Goal: Task Accomplishment & Management: Complete application form

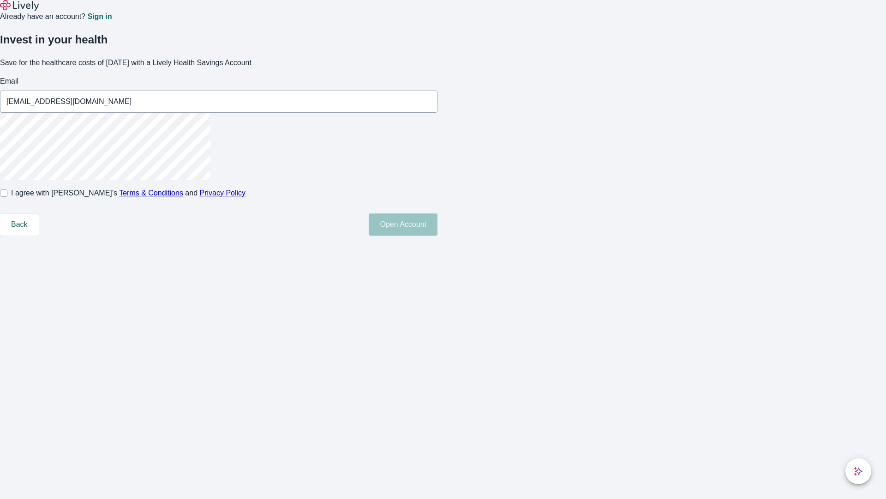
click at [7, 197] on input "I agree with Lively’s Terms & Conditions and Privacy Policy" at bounding box center [3, 192] width 7 height 7
checkbox input "true"
click at [438, 235] on button "Open Account" at bounding box center [403, 224] width 69 height 22
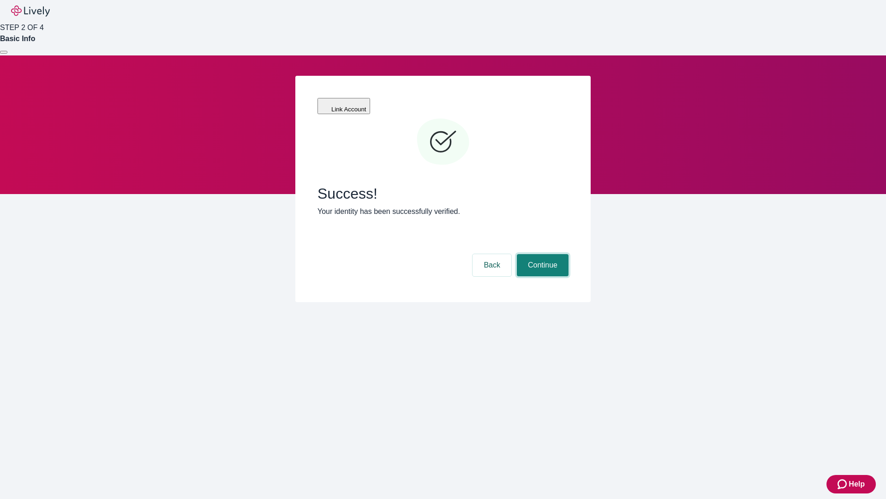
click at [542, 254] on button "Continue" at bounding box center [543, 265] width 52 height 22
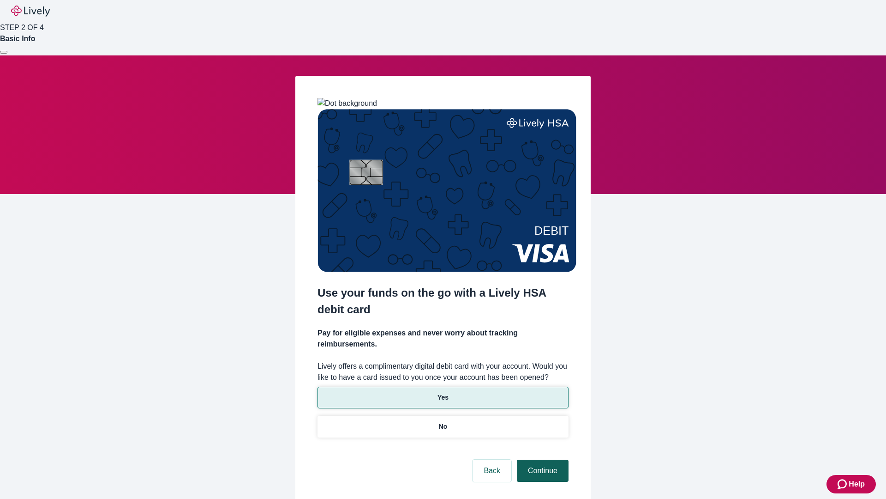
click at [443, 392] on p "Yes" at bounding box center [443, 397] width 11 height 10
click at [542, 459] on button "Continue" at bounding box center [543, 470] width 52 height 22
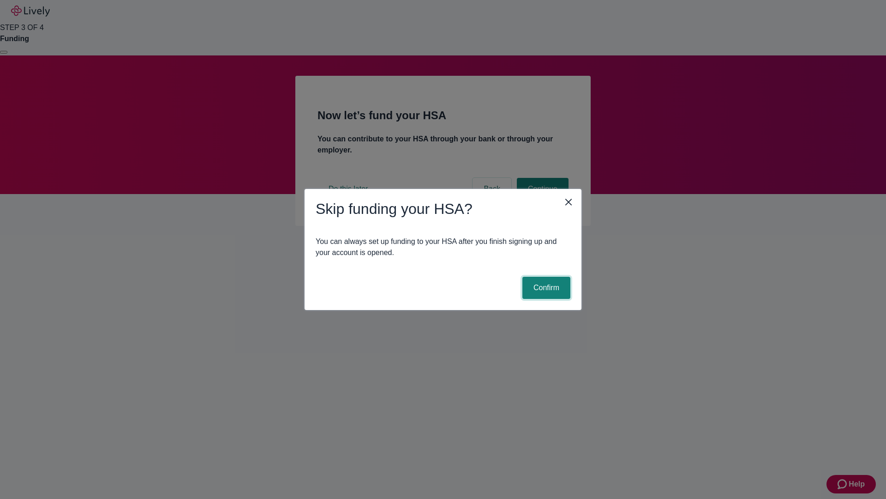
click at [545, 288] on button "Confirm" at bounding box center [547, 288] width 48 height 22
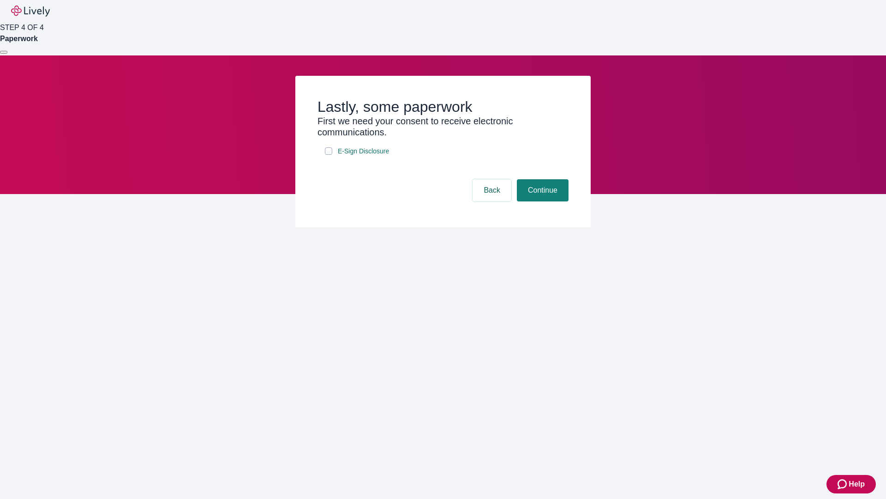
click at [329, 155] on input "E-Sign Disclosure" at bounding box center [328, 150] width 7 height 7
checkbox input "true"
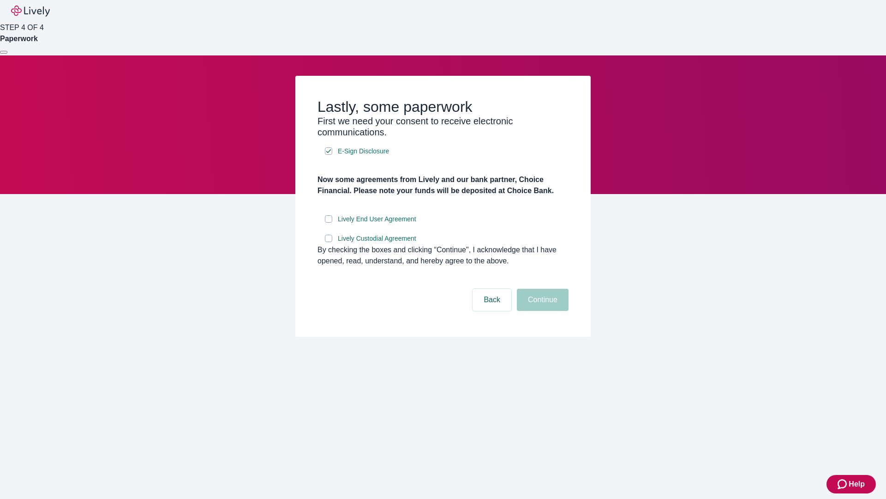
click at [329, 223] on input "Lively End User Agreement" at bounding box center [328, 218] width 7 height 7
checkbox input "true"
click at [329, 242] on input "Lively Custodial Agreement" at bounding box center [328, 238] width 7 height 7
checkbox input "true"
click at [542, 311] on button "Continue" at bounding box center [543, 300] width 52 height 22
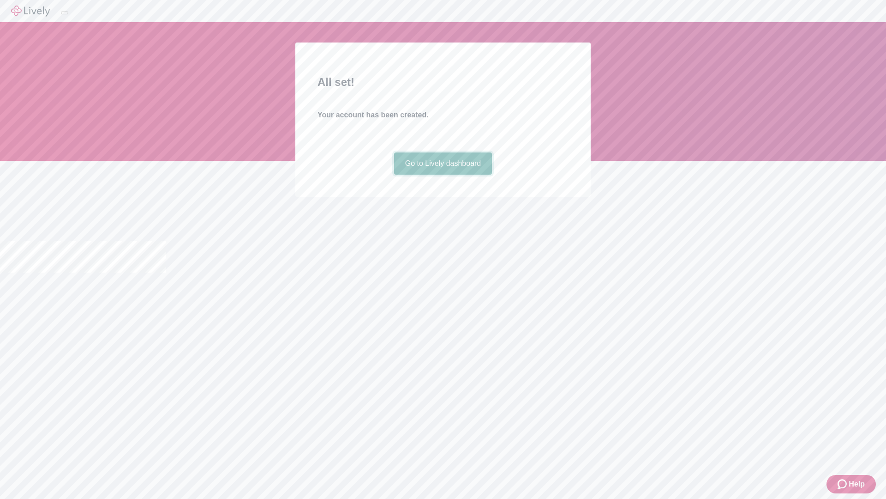
click at [443, 175] on link "Go to Lively dashboard" at bounding box center [443, 163] width 98 height 22
